Goal: Check status: Check status

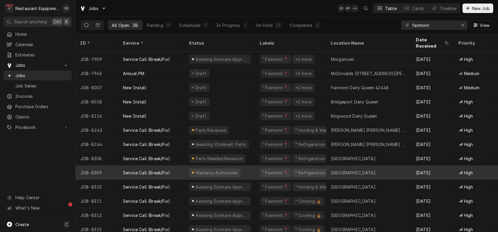
click at [359, 174] on div "Canaan Valley Resort" at bounding box center [353, 173] width 45 height 6
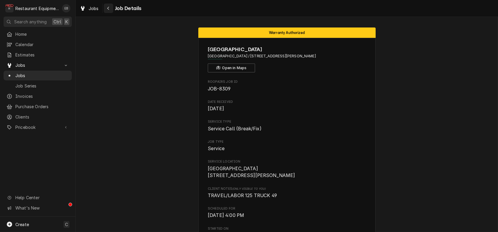
click at [110, 8] on icon "Navigate back" at bounding box center [108, 8] width 3 height 4
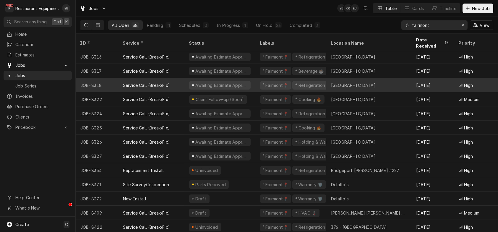
scroll to position [207, 0]
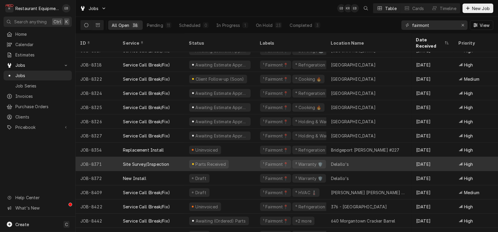
click at [245, 165] on div "Parts Received" at bounding box center [219, 164] width 71 height 14
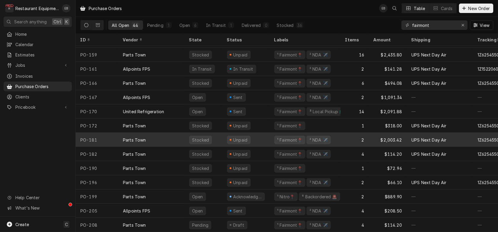
scroll to position [443, 0]
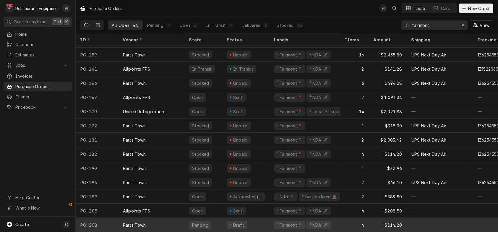
click at [177, 219] on div "Parts Town" at bounding box center [151, 225] width 66 height 14
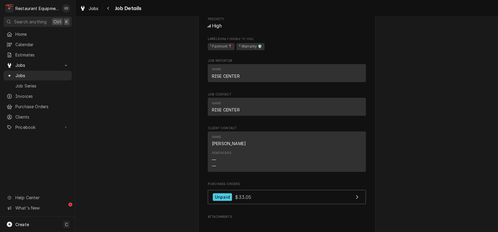
scroll to position [1241, 0]
drag, startPoint x: 204, startPoint y: 126, endPoint x: 314, endPoint y: 131, distance: 110.0
click at [314, 11] on span "[URL][DOMAIN_NAME]" at bounding box center [287, 7] width 158 height 7
copy span "[URL][DOMAIN_NAME]"
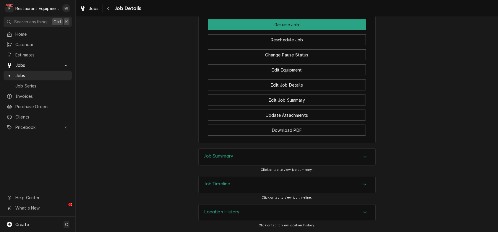
click at [360, 179] on div "Job Timeline" at bounding box center [287, 184] width 177 height 17
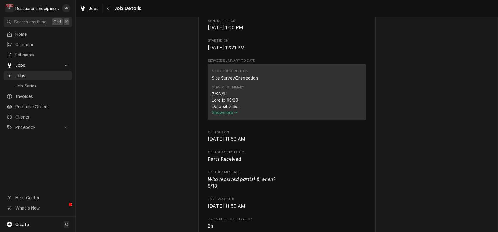
scroll to position [173, 0]
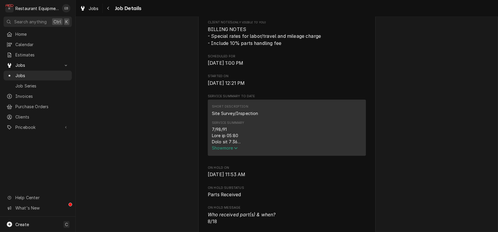
click at [230, 150] on span "Show more" at bounding box center [225, 147] width 26 height 5
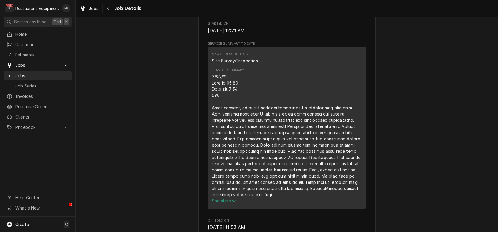
scroll to position [232, 0]
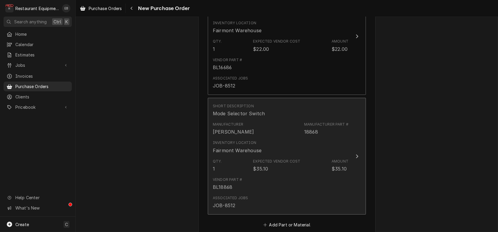
scroll to position [295, 0]
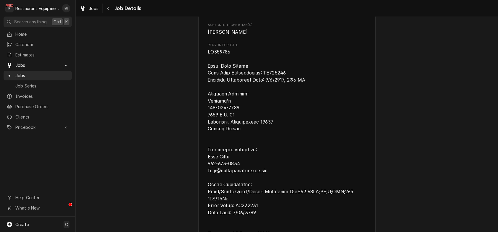
scroll to position [528, 0]
drag, startPoint x: 203, startPoint y: 122, endPoint x: 228, endPoint y: 124, distance: 24.9
copy span "CA311245"
